Goal: Task Accomplishment & Management: Complete application form

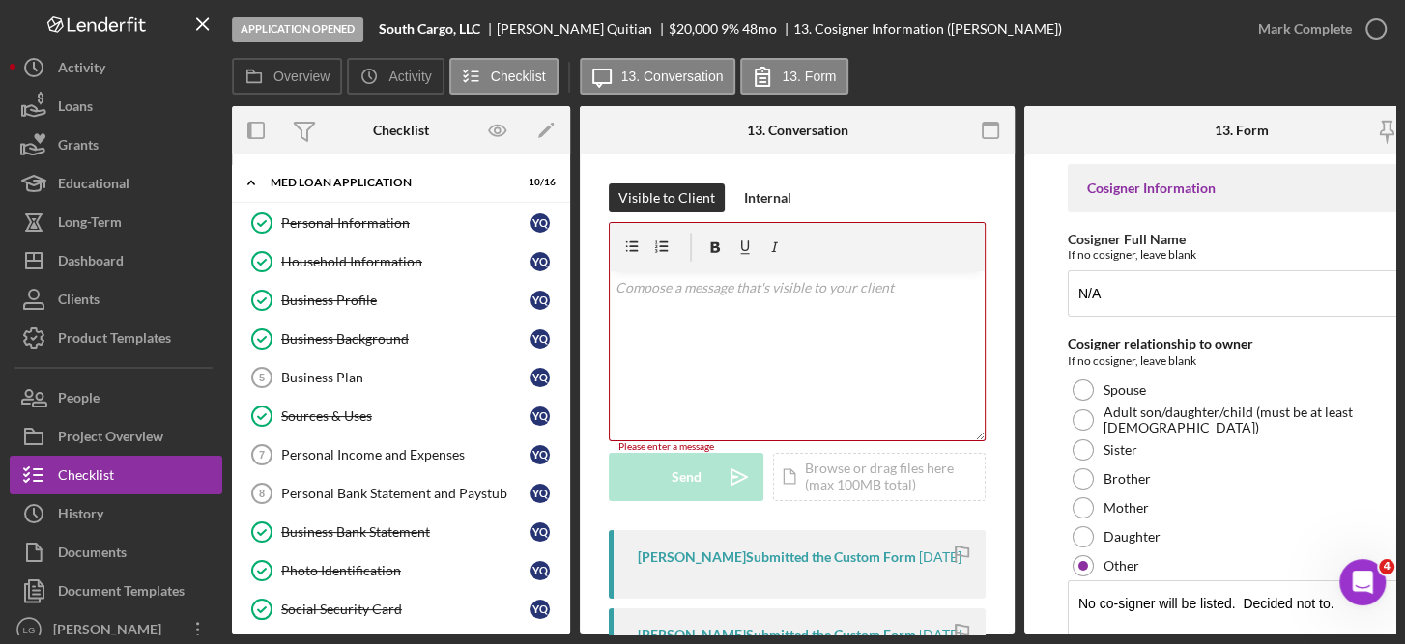
scroll to position [415, 0]
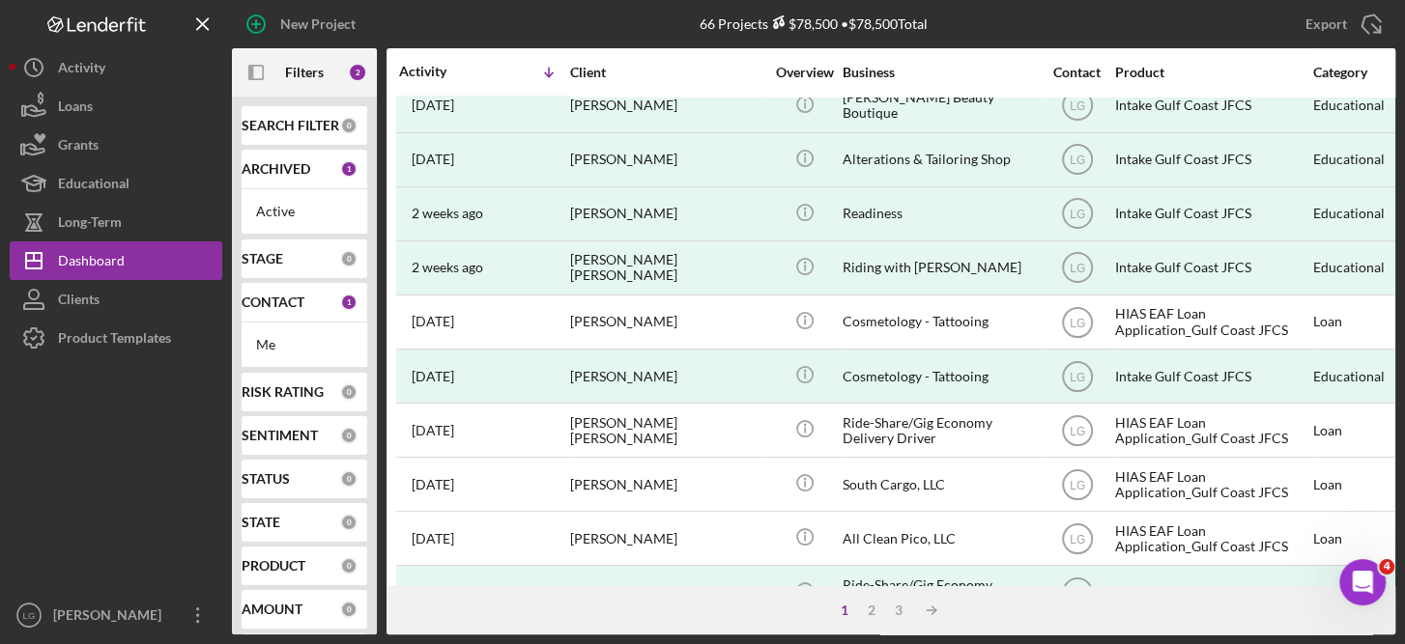
scroll to position [102, 0]
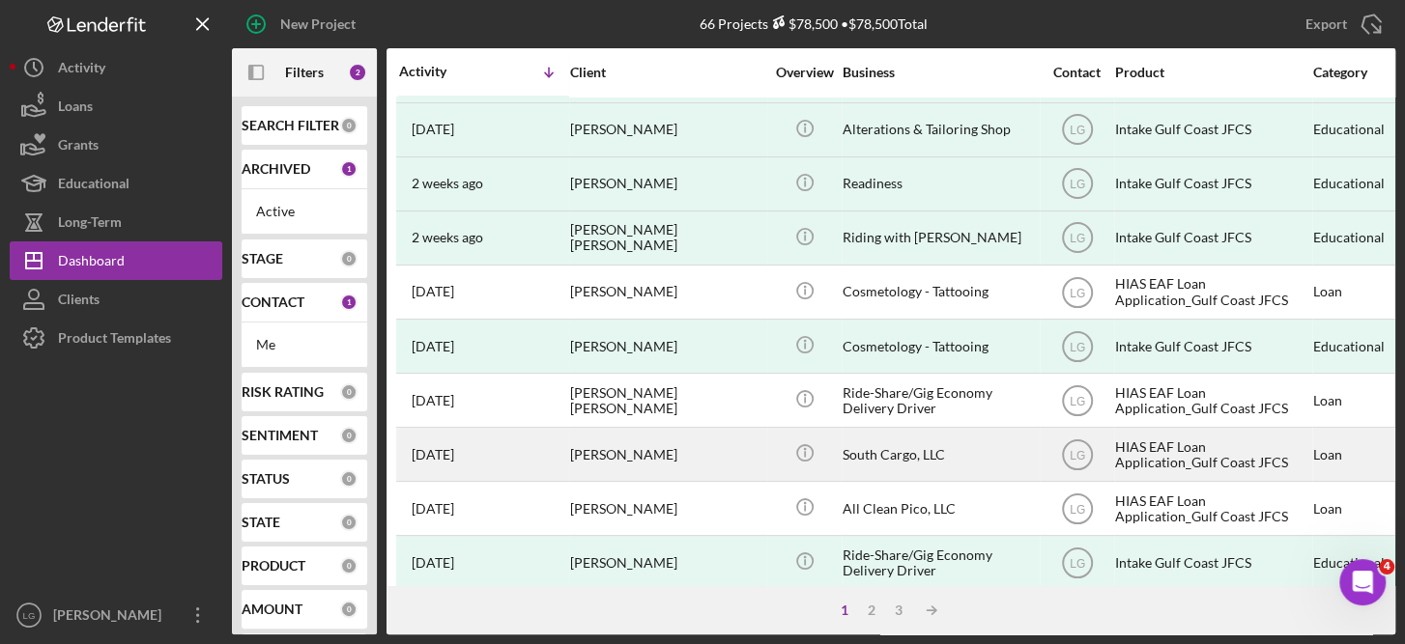
click at [1194, 446] on div "HIAS EAF Loan Application_Gulf Coast JFCS" at bounding box center [1211, 454] width 193 height 51
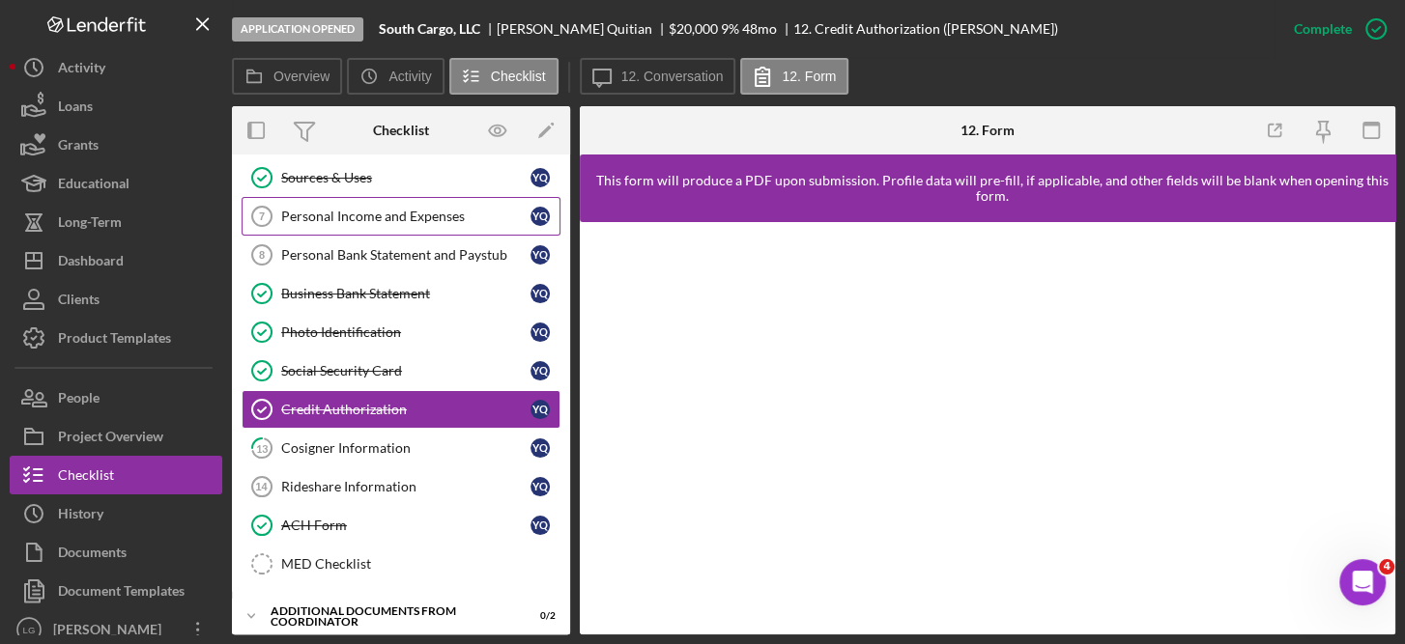
scroll to position [247, 0]
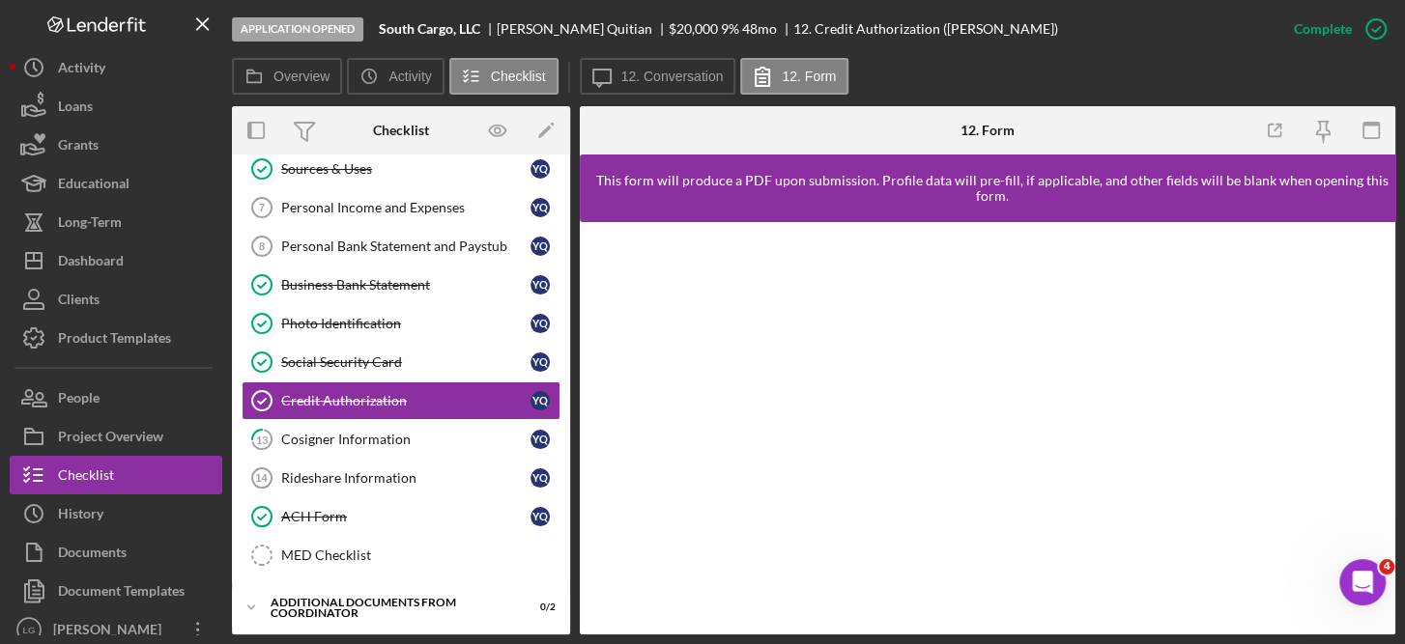
click at [568, 150] on link "Icon/Edit" at bounding box center [546, 130] width 48 height 48
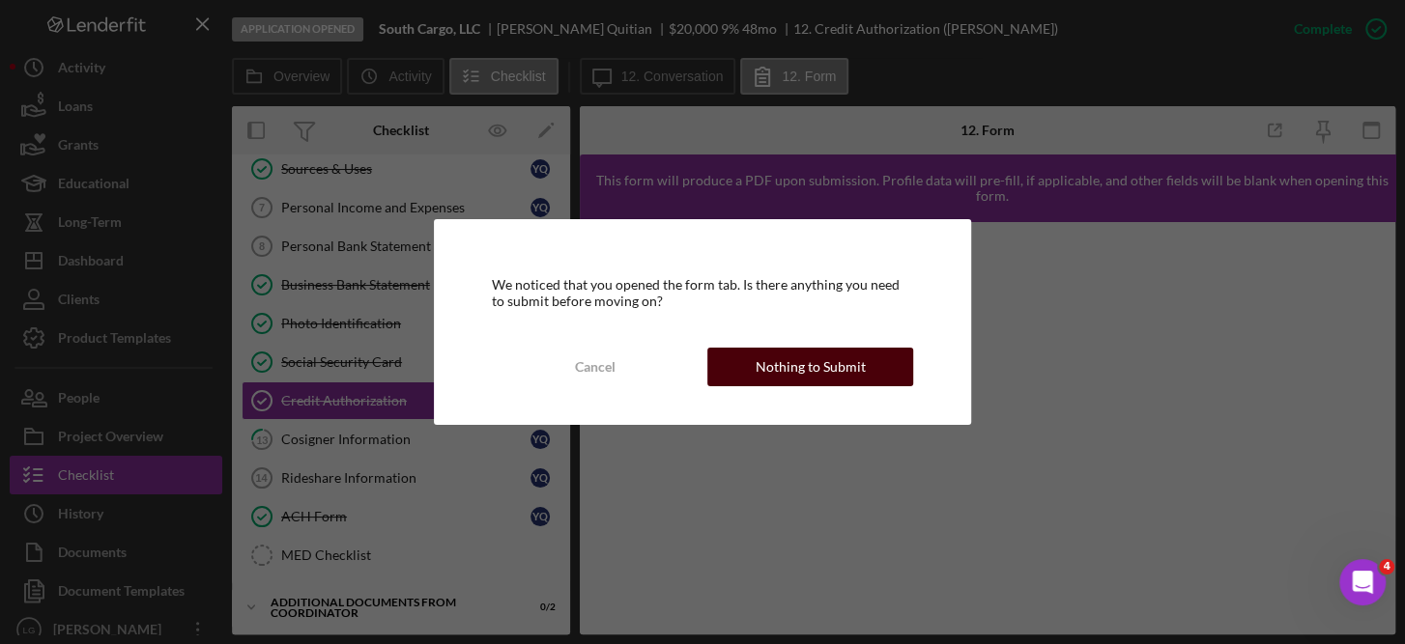
click at [835, 359] on div "Nothing to Submit" at bounding box center [811, 367] width 110 height 39
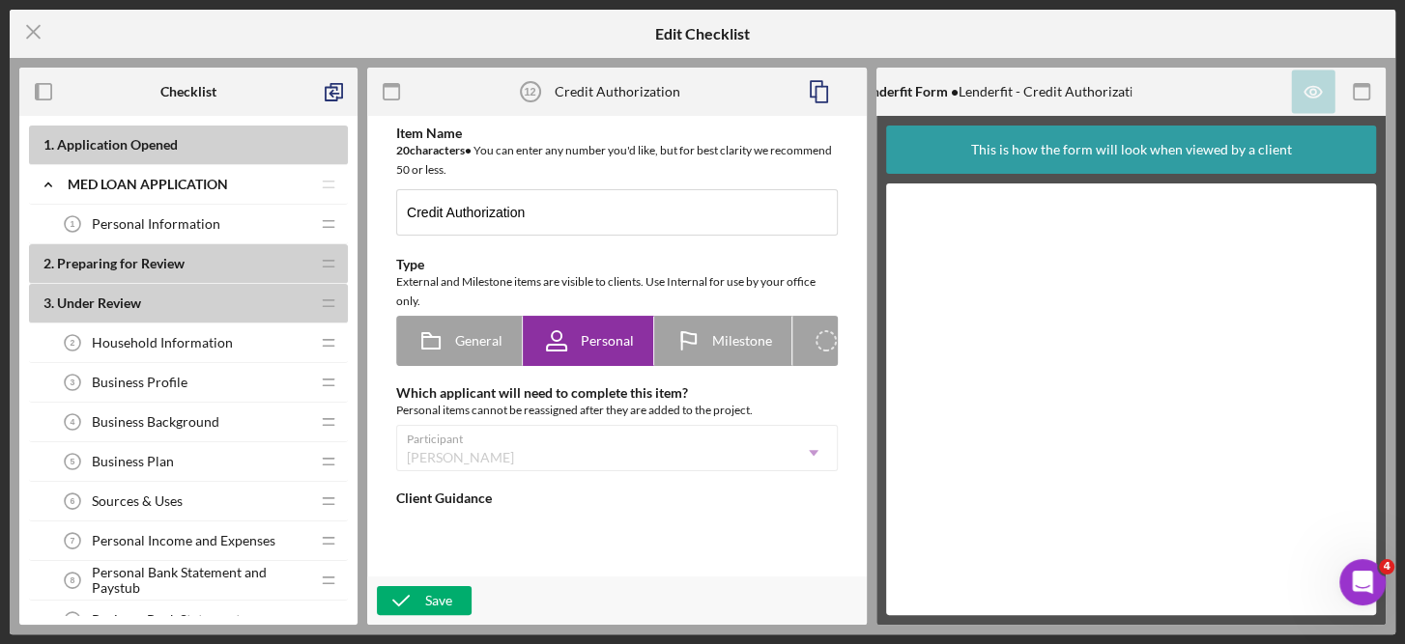
type textarea "<div> <div>Select "Complete the Form" and electronically sign the Credit Author…"
click at [31, 31] on line at bounding box center [33, 32] width 13 height 13
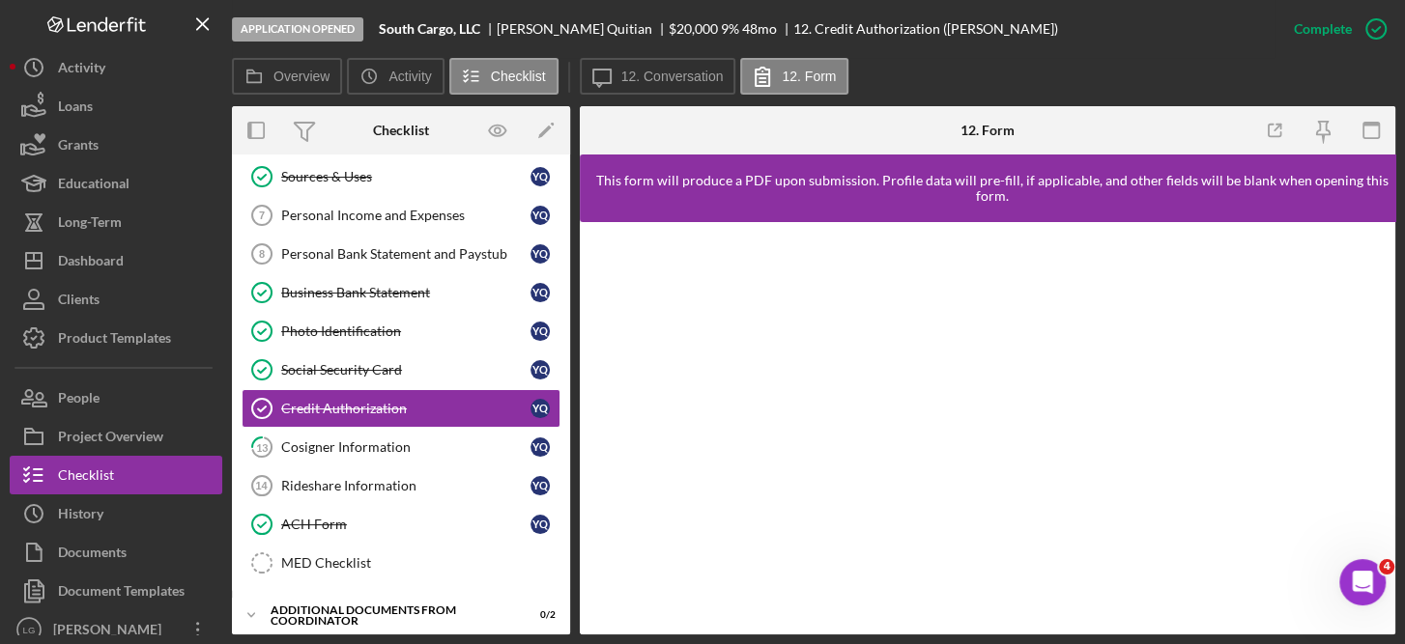
scroll to position [247, 0]
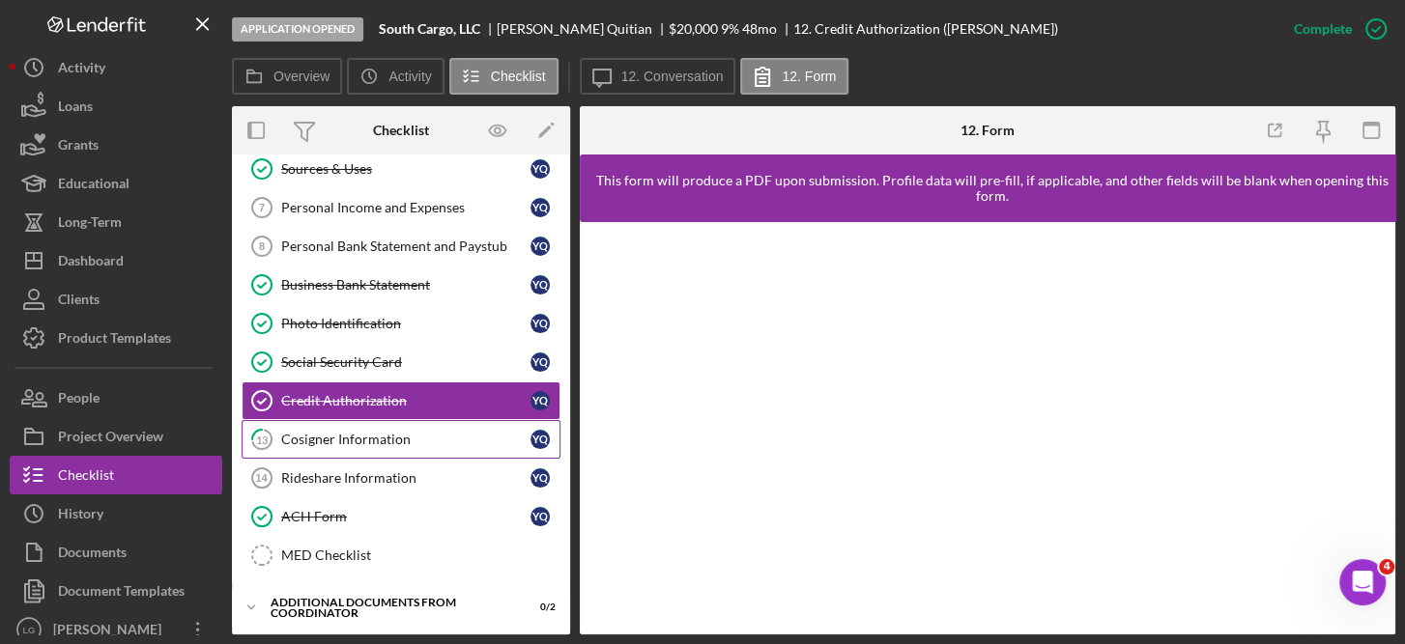
click at [359, 432] on div "Cosigner Information" at bounding box center [405, 439] width 249 height 15
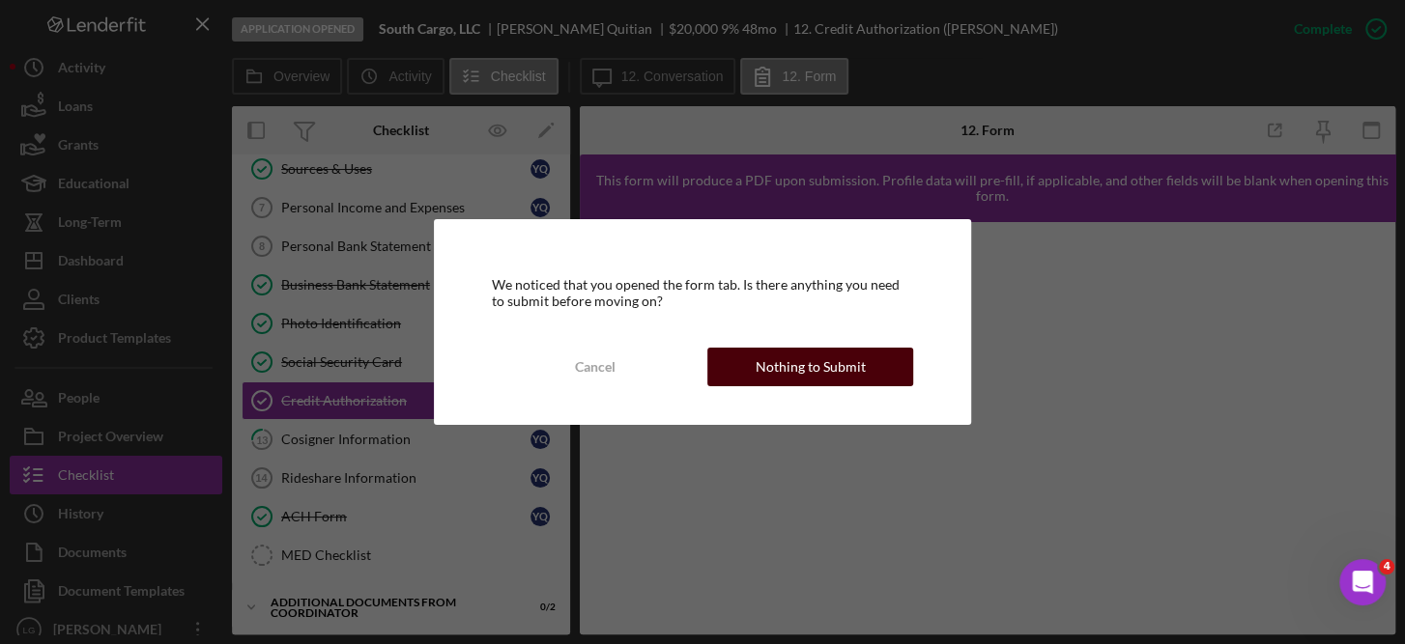
click at [844, 358] on div "Nothing to Submit" at bounding box center [811, 367] width 110 height 39
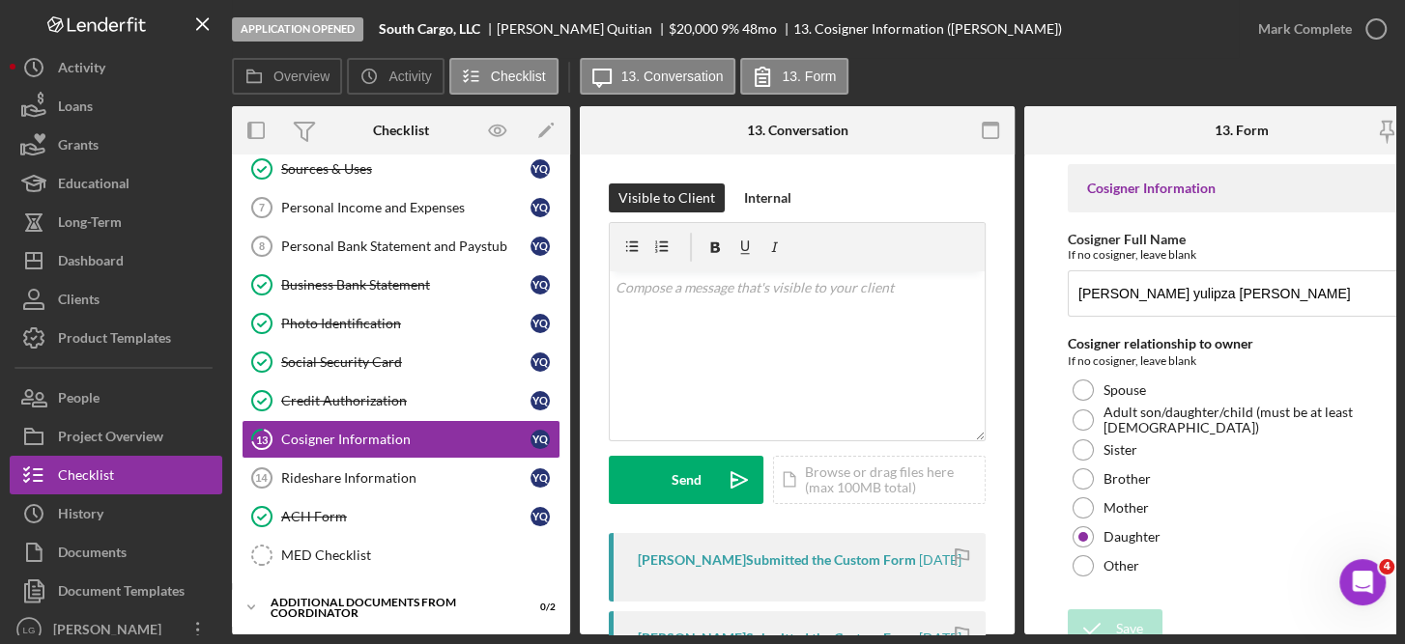
scroll to position [0, 64]
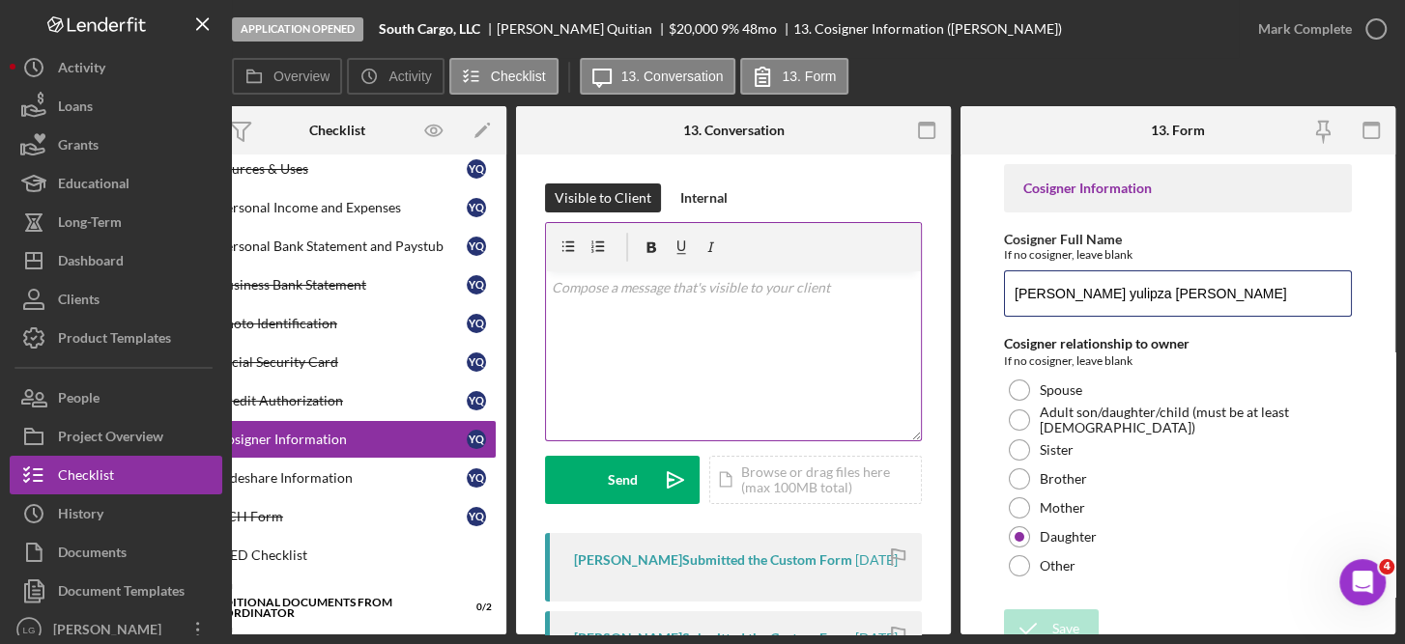
drag, startPoint x: 1210, startPoint y: 295, endPoint x: 897, endPoint y: 312, distance: 313.6
click at [897, 312] on div "Overview Internal Workflow Stage Application Opened Icon/Dropdown Arrow Archive…" at bounding box center [813, 370] width 1163 height 529
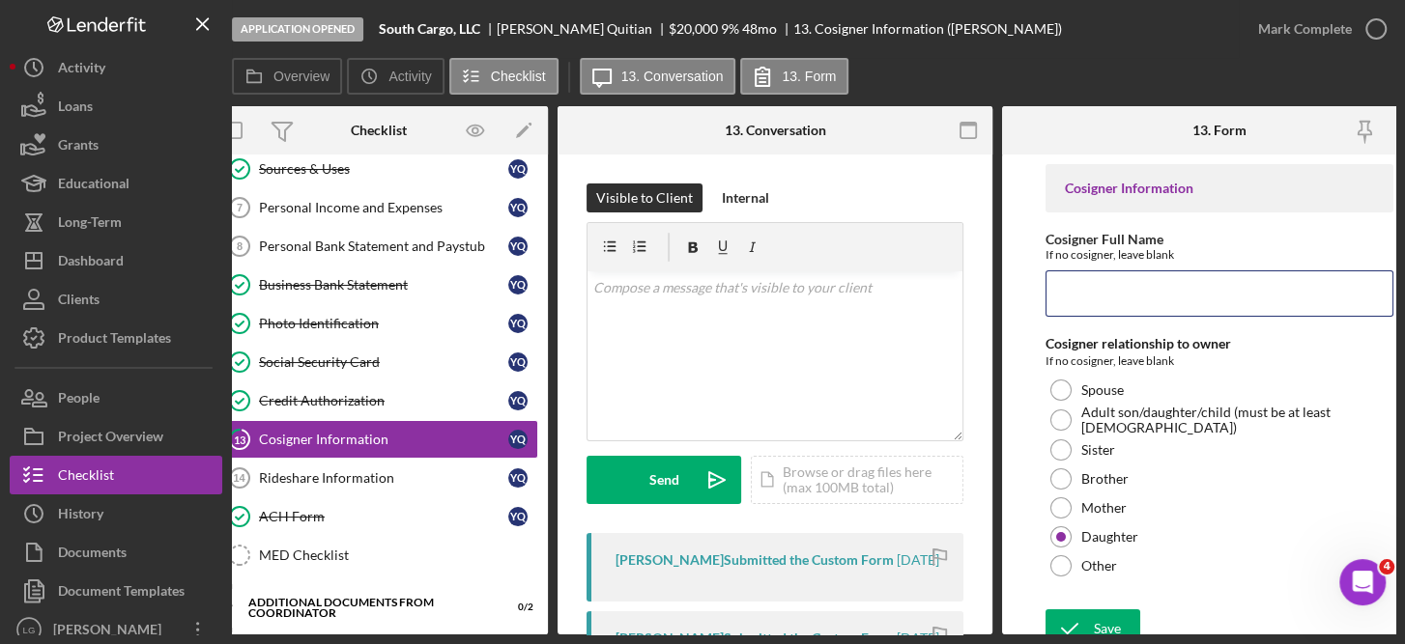
scroll to position [0, 0]
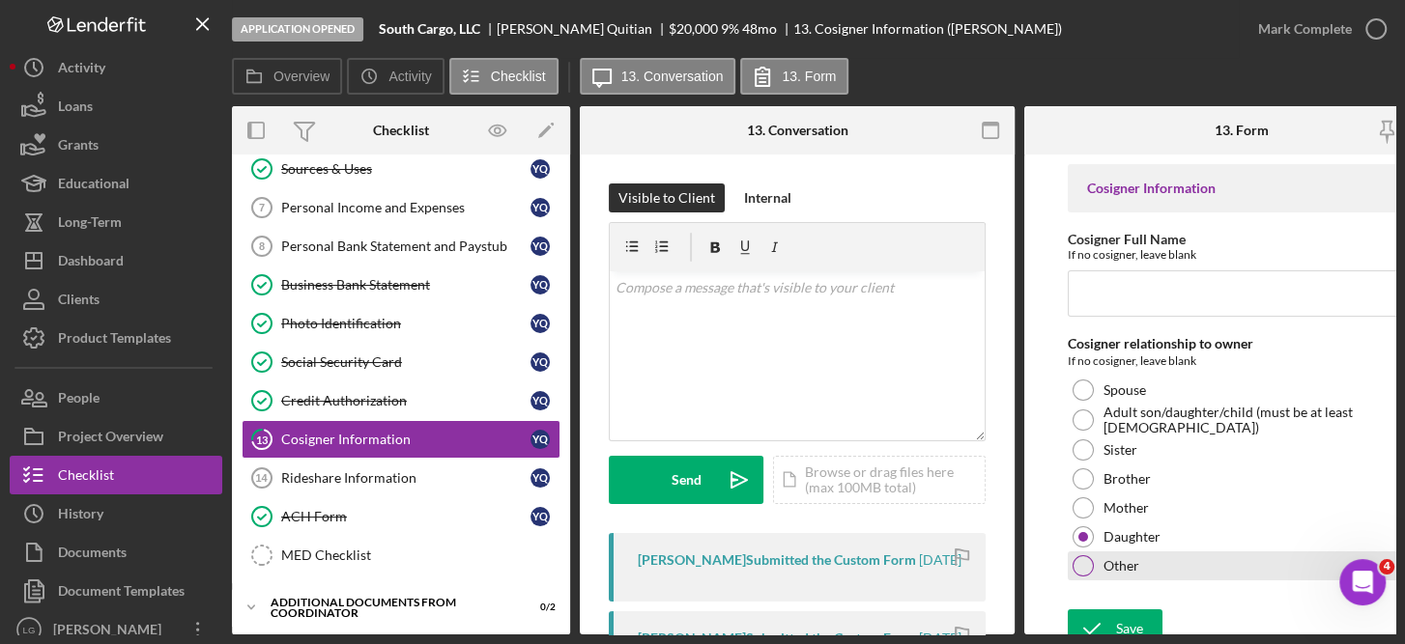
click at [1087, 567] on div at bounding box center [1083, 566] width 21 height 21
click at [1142, 591] on textarea at bounding box center [1242, 612] width 348 height 62
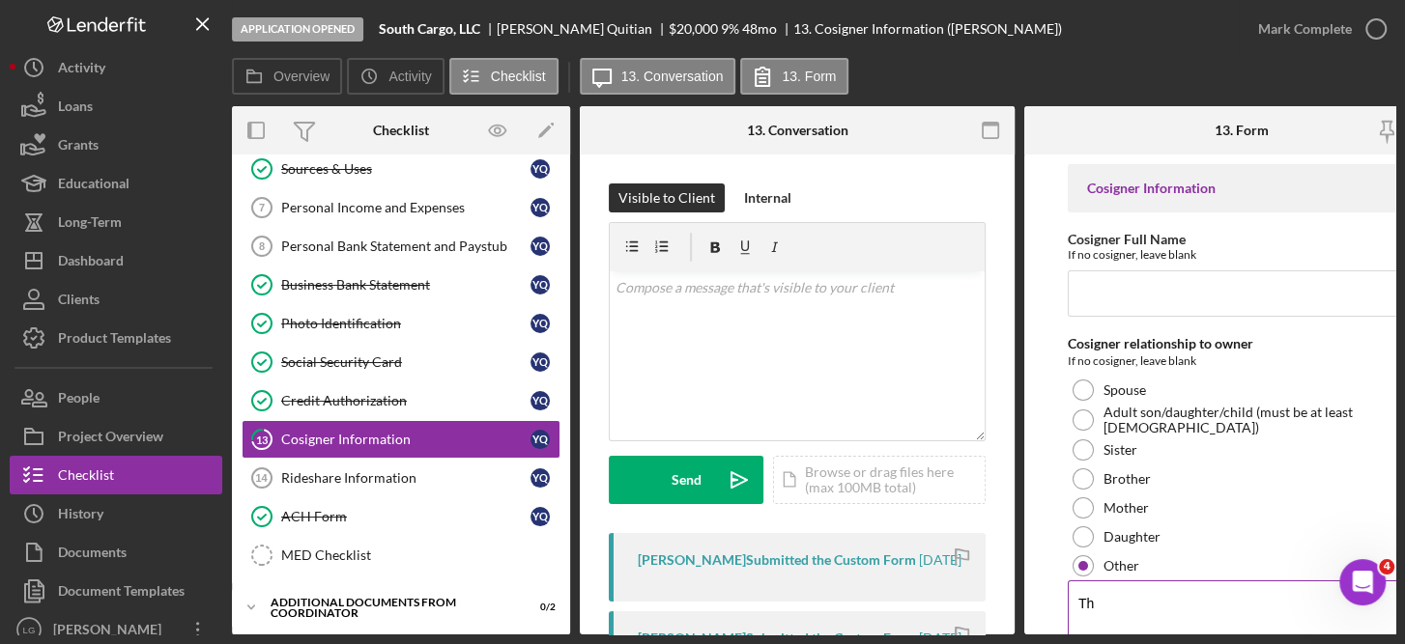
type textarea "T"
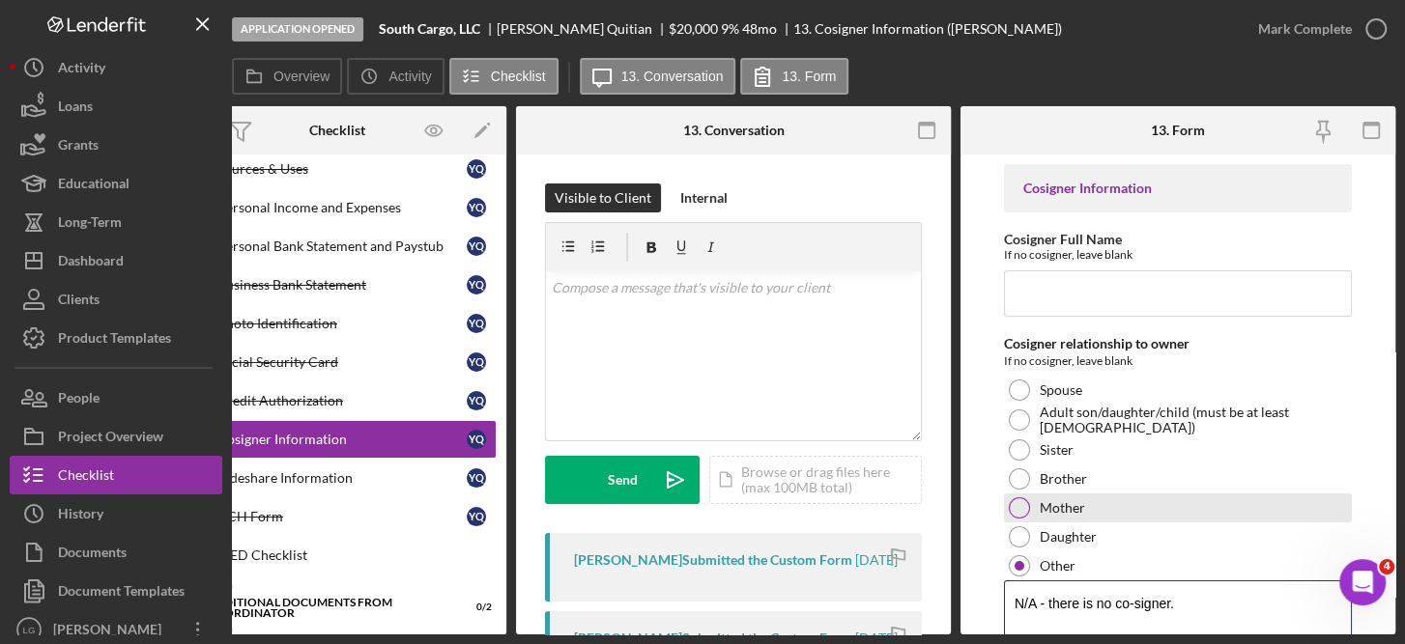
scroll to position [86, 0]
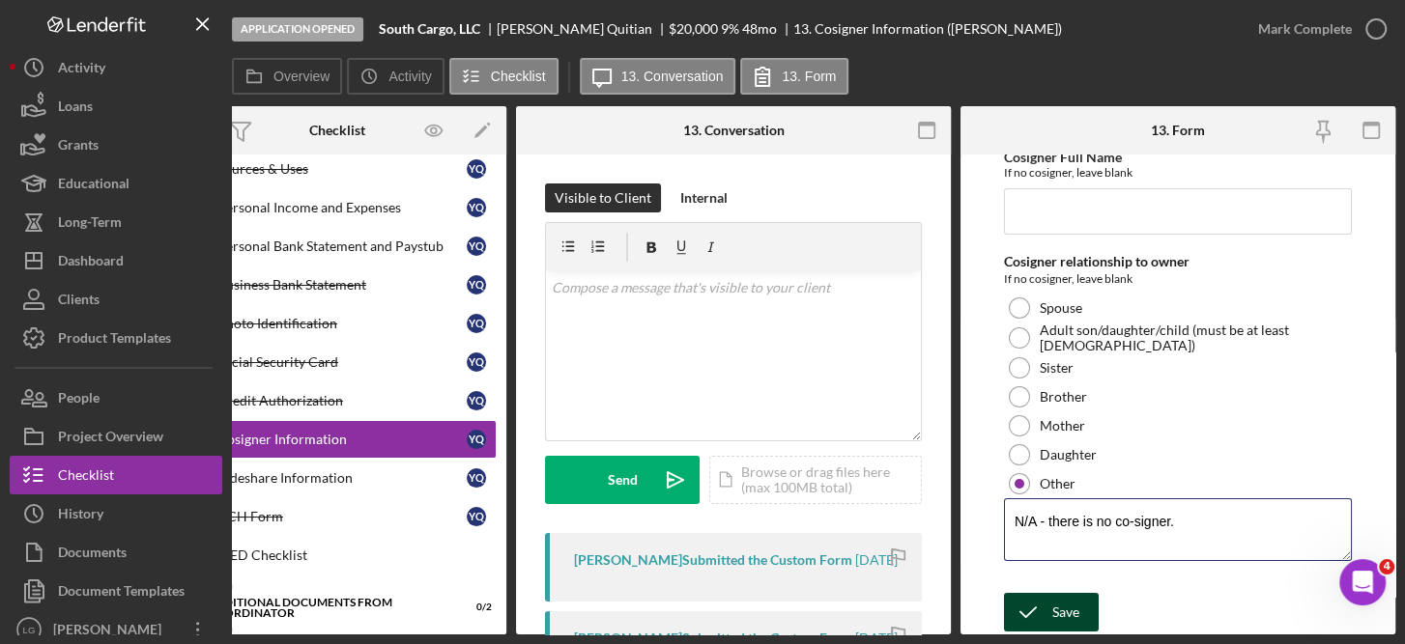
type textarea "N/A - there is no co-signer."
click at [1078, 596] on button "Save" at bounding box center [1051, 612] width 95 height 39
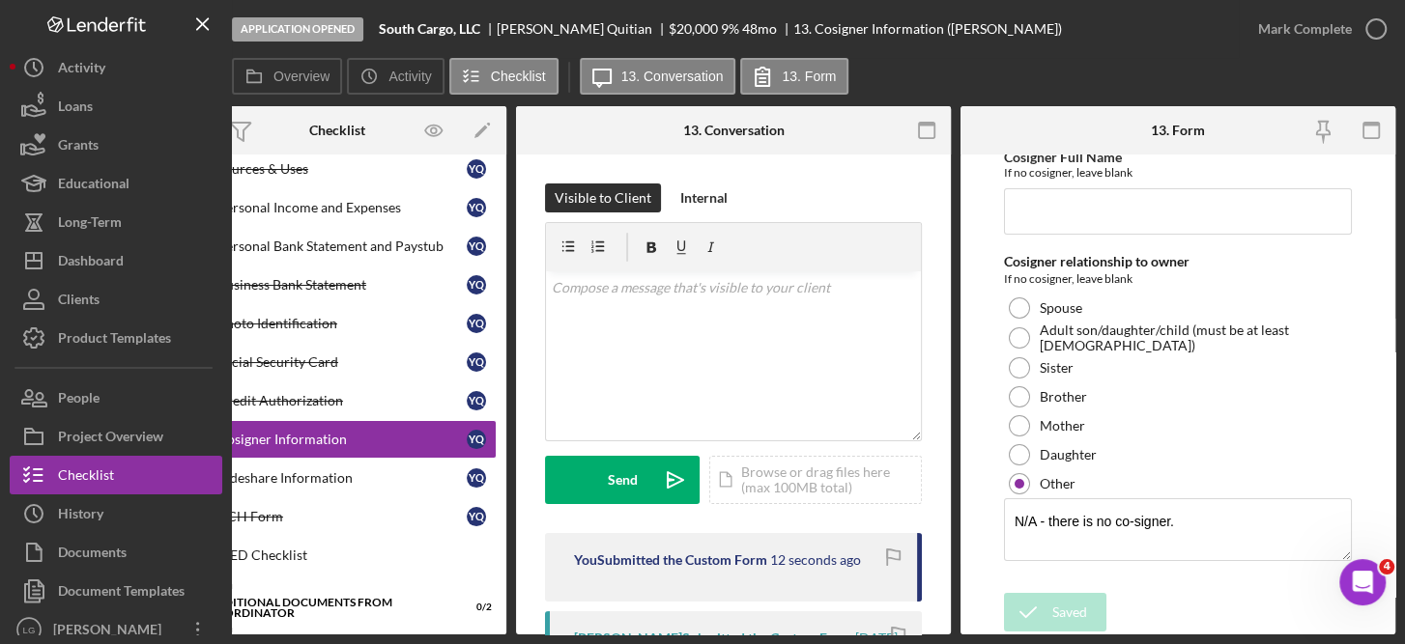
click at [1388, 200] on form "Cosigner Information Cosigner Full Name If no cosigner, leave blank Cosigner re…" at bounding box center [1177, 395] width 435 height 480
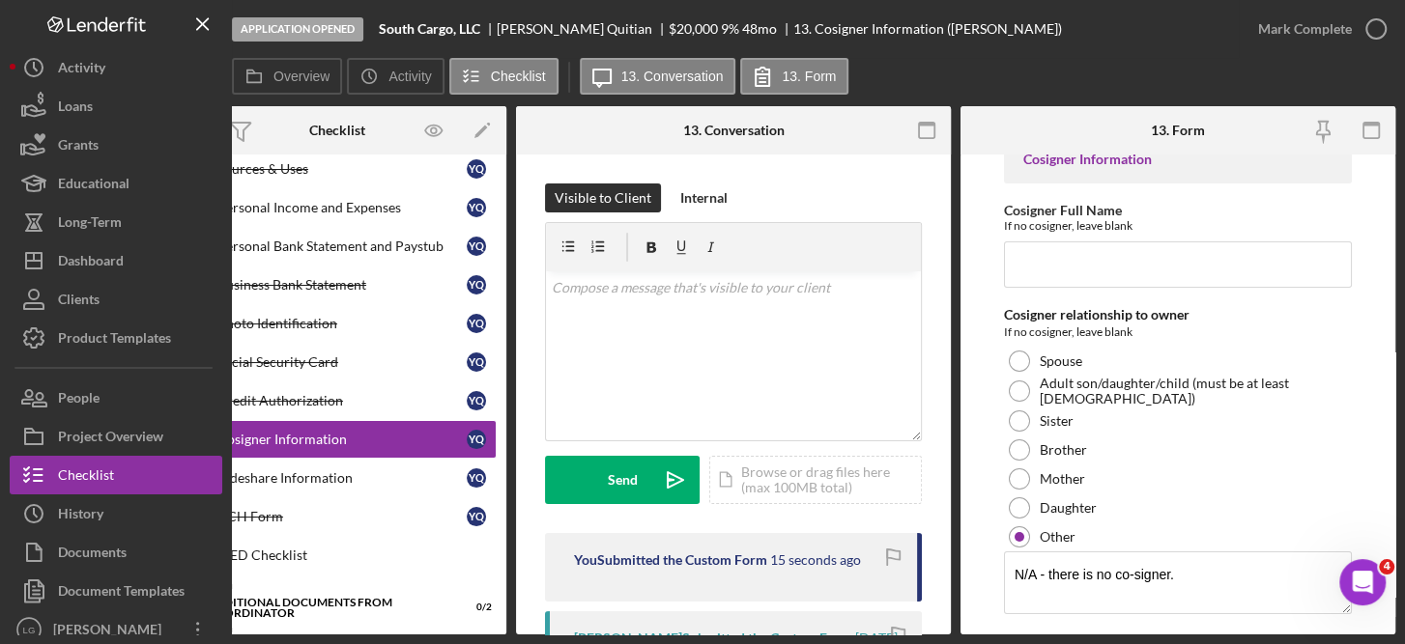
scroll to position [0, 0]
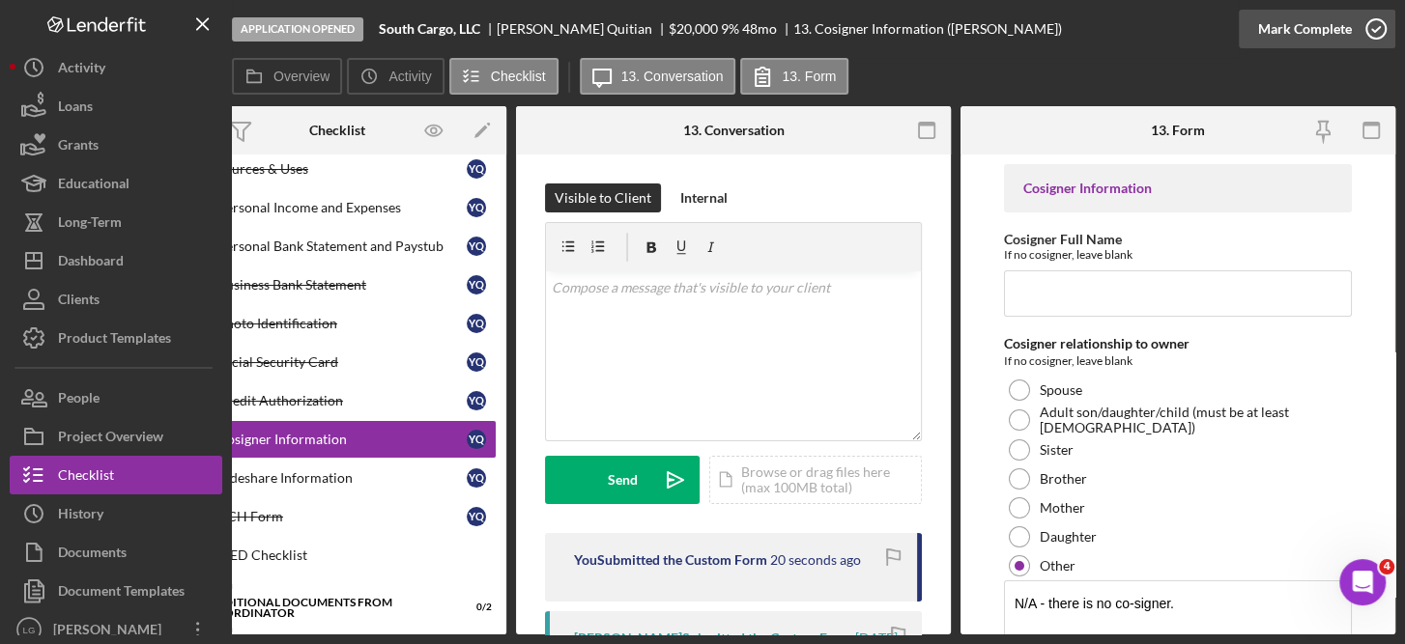
click at [1375, 32] on icon "button" at bounding box center [1376, 29] width 48 height 48
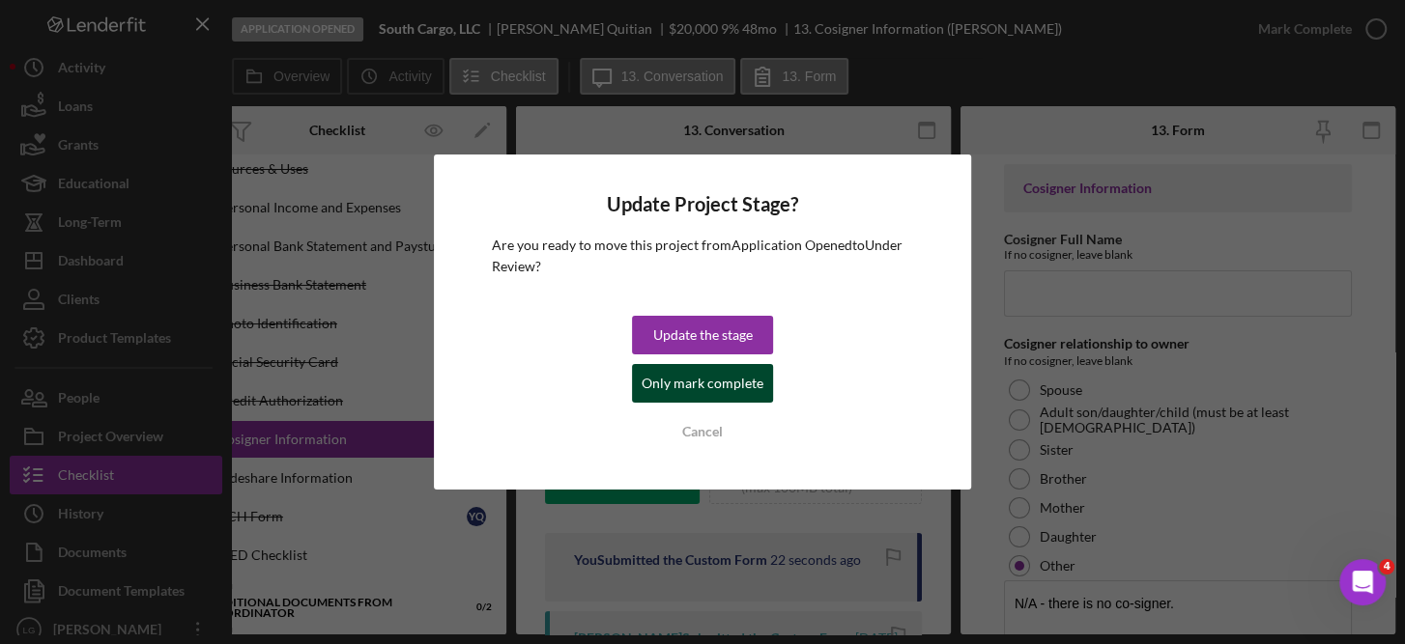
click at [683, 371] on div "Only mark complete" at bounding box center [703, 383] width 122 height 39
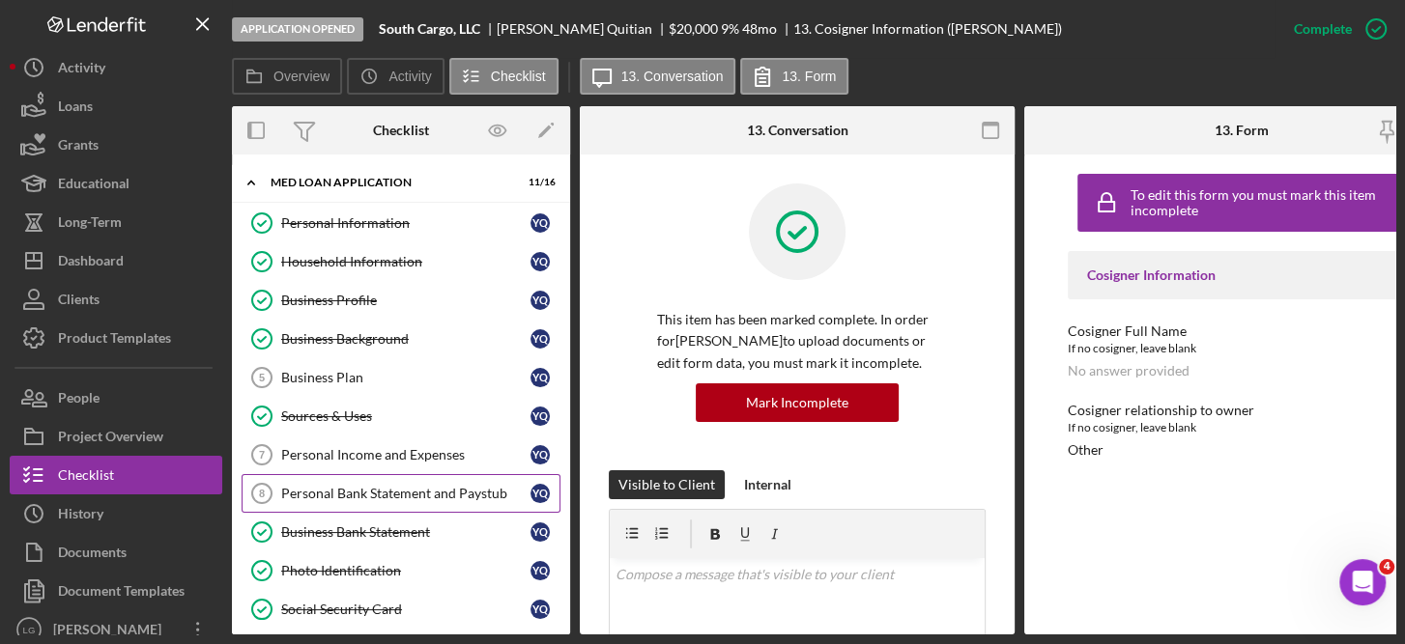
click at [394, 487] on div "Personal Bank Statement and Paystub" at bounding box center [405, 493] width 249 height 15
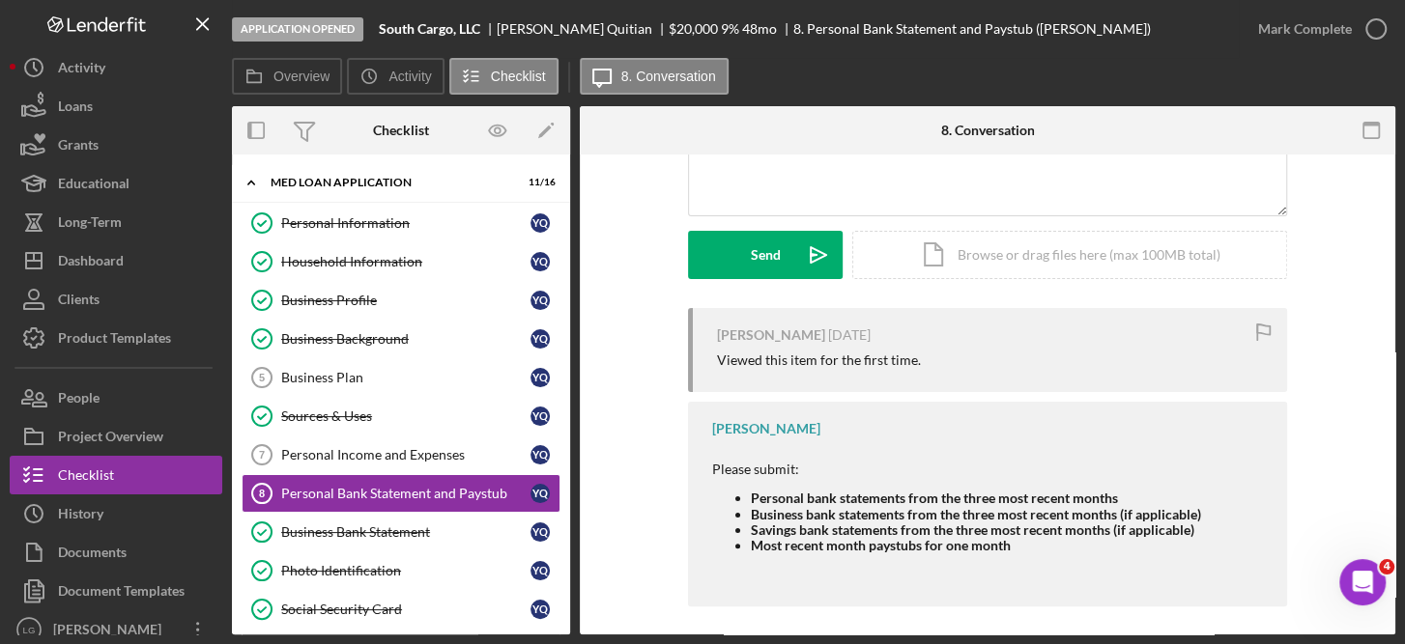
scroll to position [235, 0]
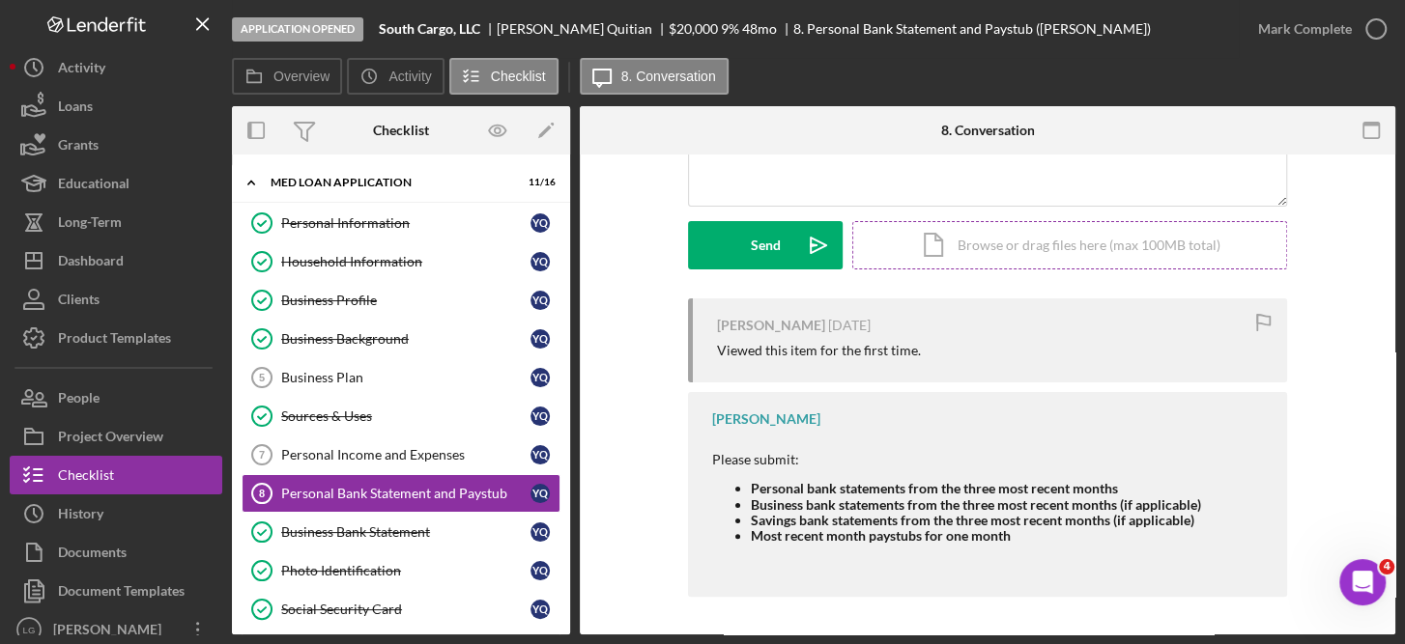
click at [1047, 242] on div "Icon/Document Browse or drag files here (max 100MB total) Tap to choose files o…" at bounding box center [1069, 245] width 435 height 48
